Goal: Find specific page/section: Find specific page/section

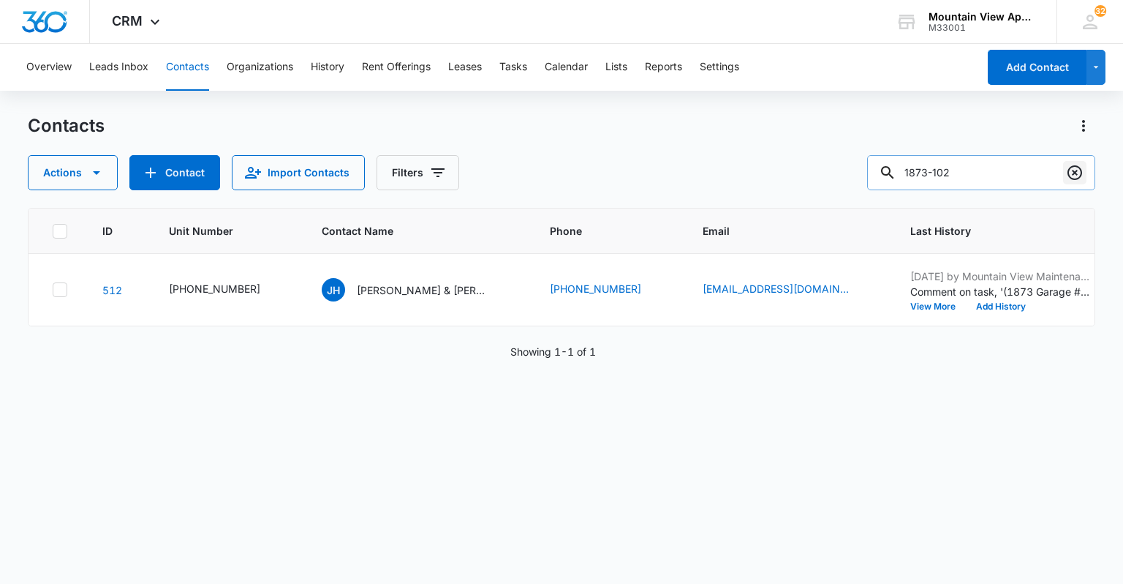
click at [1078, 171] on icon "Clear" at bounding box center [1075, 173] width 18 height 18
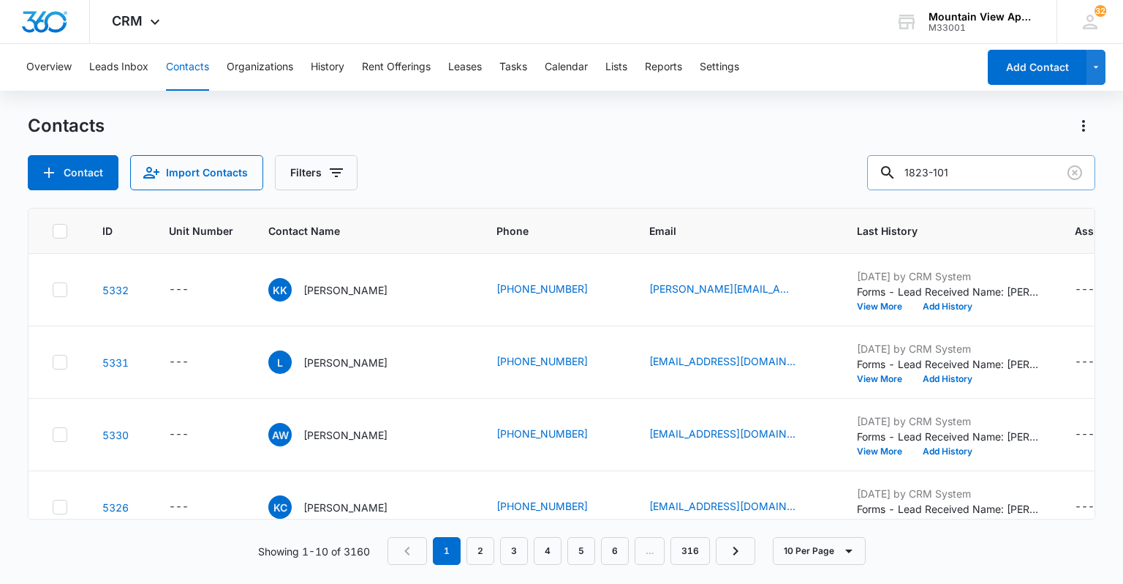
type input "1823-101"
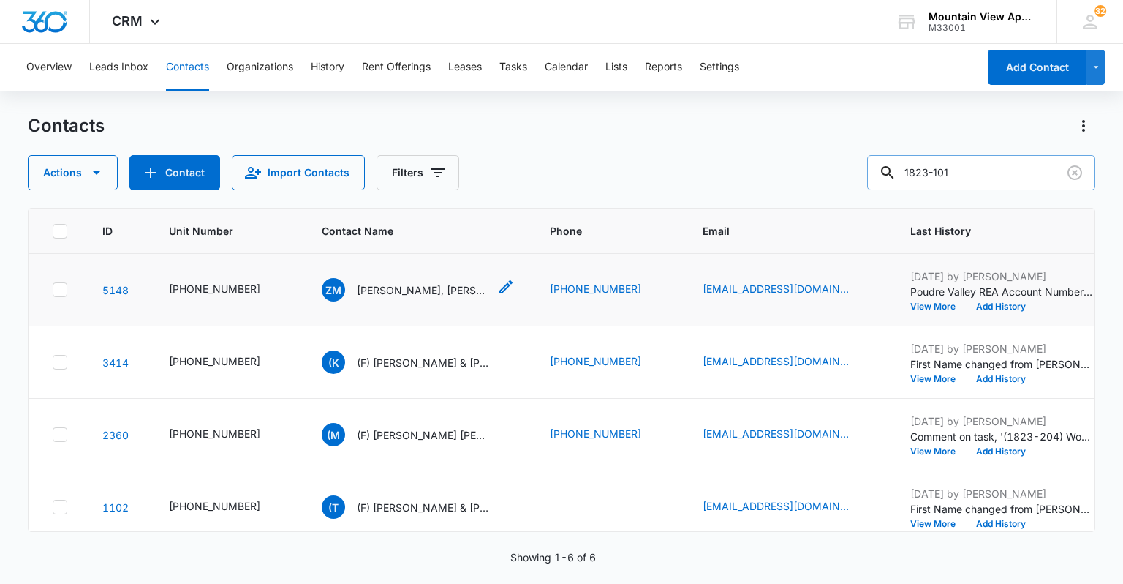
click at [404, 290] on p "[PERSON_NAME], [PERSON_NAME], & [PERSON_NAME]" at bounding box center [423, 289] width 132 height 15
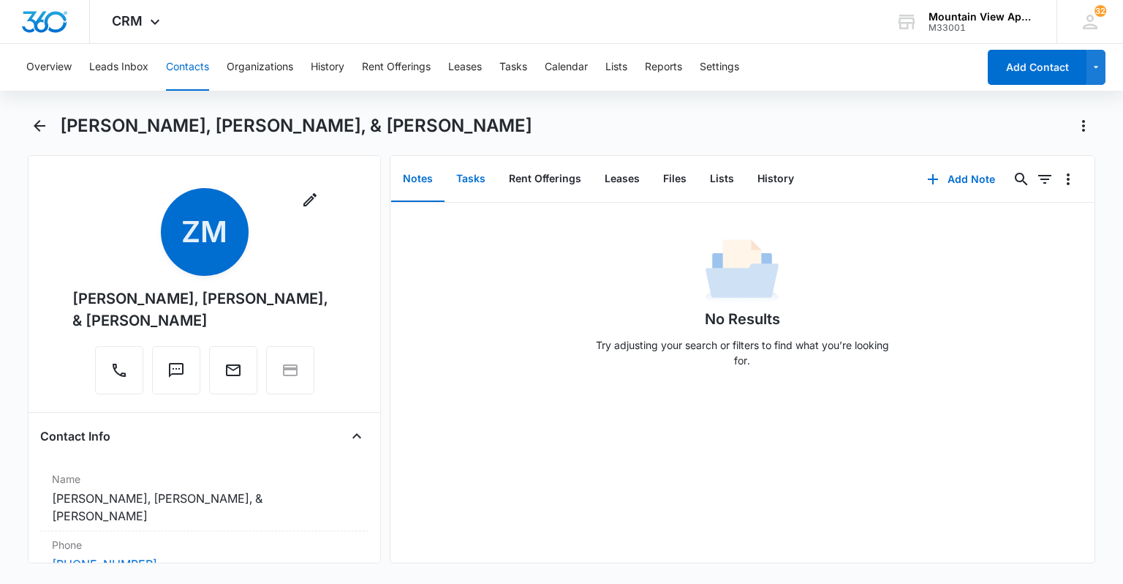
click at [465, 172] on button "Tasks" at bounding box center [471, 178] width 53 height 45
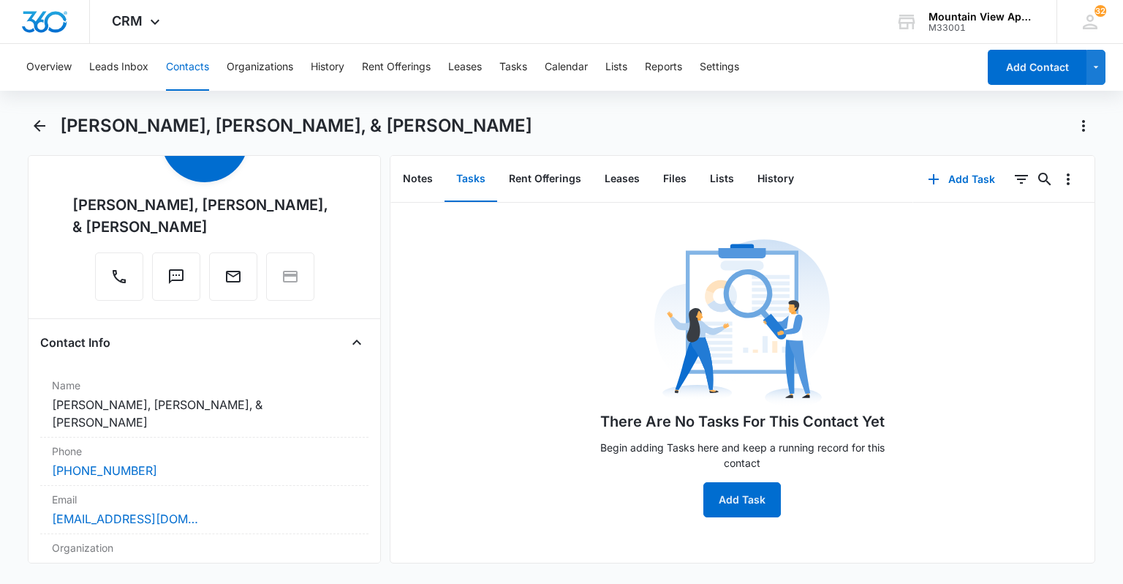
scroll to position [59, 0]
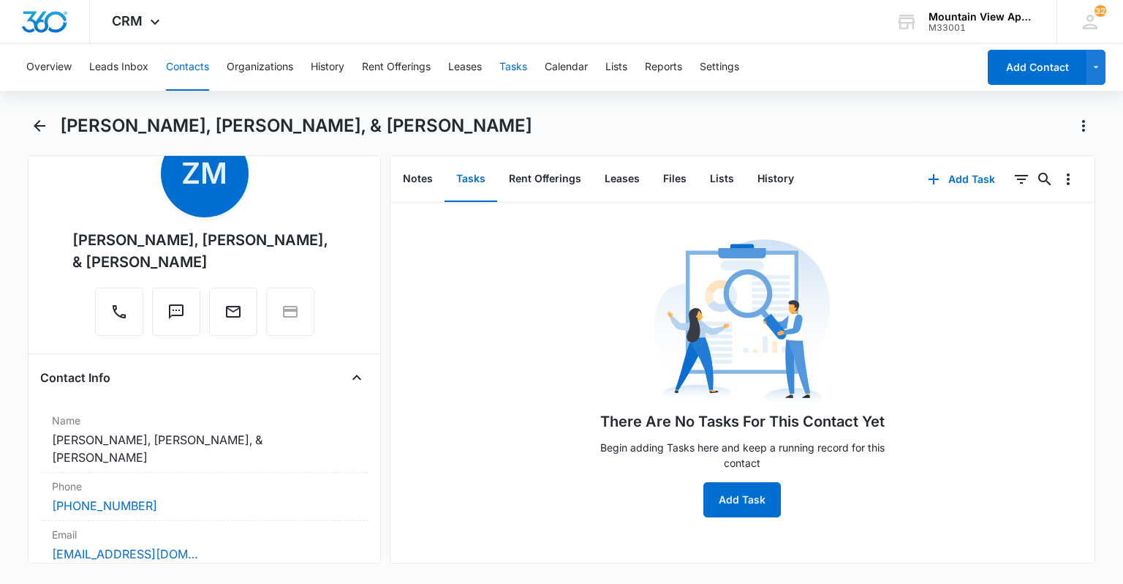
click at [515, 67] on button "Tasks" at bounding box center [513, 67] width 28 height 47
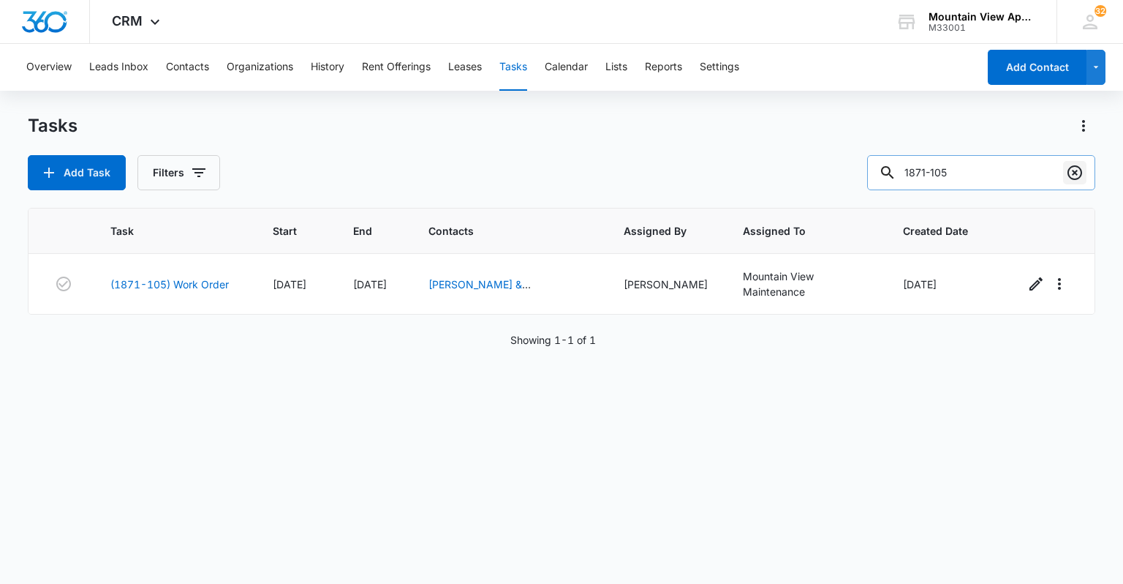
click at [1081, 167] on icon "Clear" at bounding box center [1075, 173] width 18 height 18
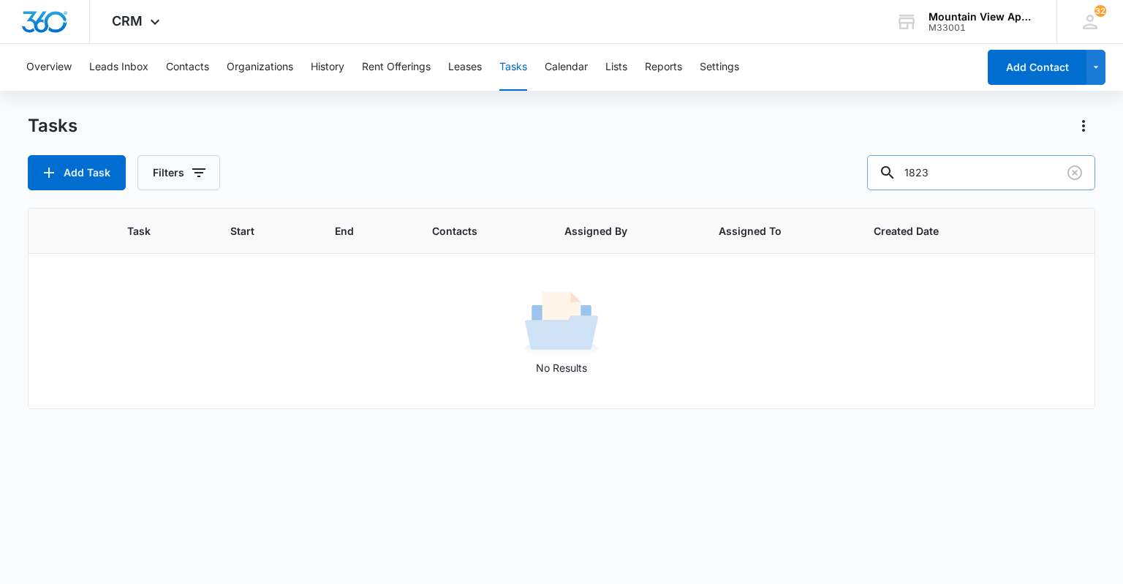
type input "1823"
